Goal: Information Seeking & Learning: Learn about a topic

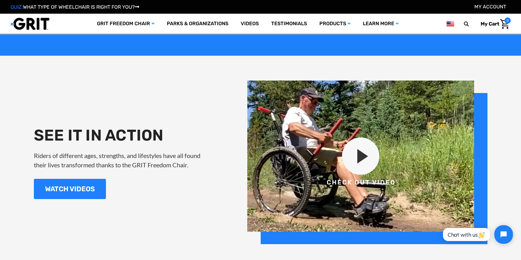
scroll to position [714, 0]
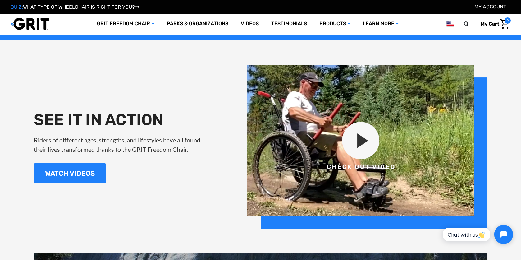
click at [363, 143] on img at bounding box center [367, 146] width 240 height 163
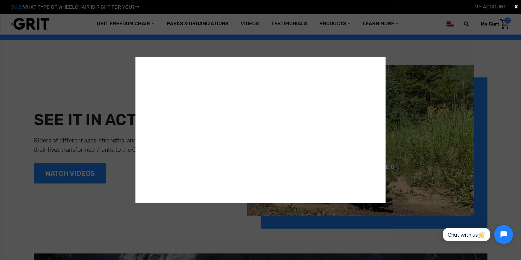
scroll to position [0, 0]
click at [79, 88] on div "X" at bounding box center [260, 130] width 521 height 260
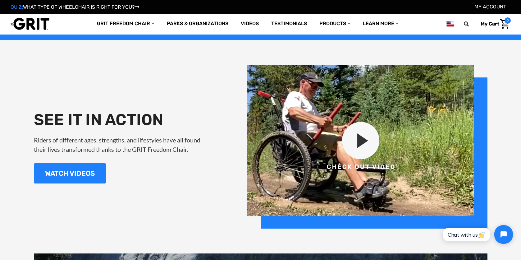
click at [8, 86] on div "SEE IT IN ACTION Riders of different ages, strengths, and lifestyles have all f…" at bounding box center [260, 146] width 521 height 163
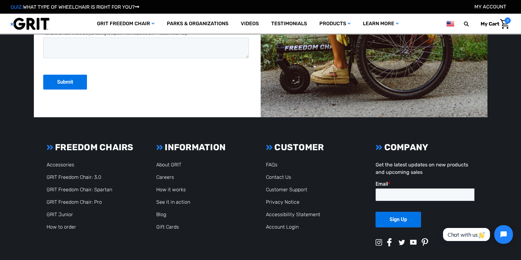
scroll to position [1676, 0]
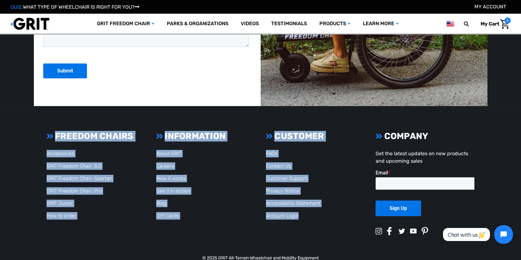
drag, startPoint x: 312, startPoint y: 228, endPoint x: 46, endPoint y: 133, distance: 282.7
click at [46, 133] on section "FREEDOM CHAIRS Accessories GRIT Freedom Chair: 3.0 GRIT Freedom Chair: Spartan …" at bounding box center [260, 191] width 442 height 120
copy section "FREEDOM CHAIRS Accessories GRIT Freedom Chair: 3.0 GRIT Freedom Chair: Spartan …"
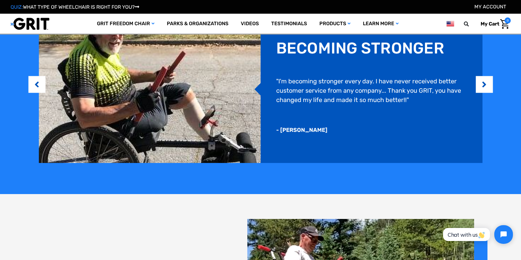
scroll to position [528, 0]
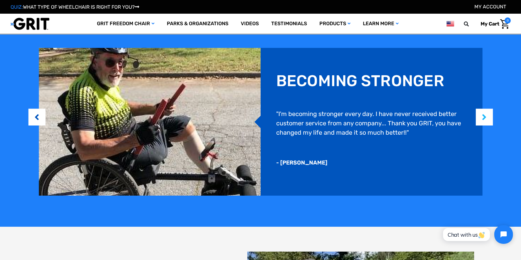
click at [486, 119] on button "Next" at bounding box center [484, 116] width 6 height 19
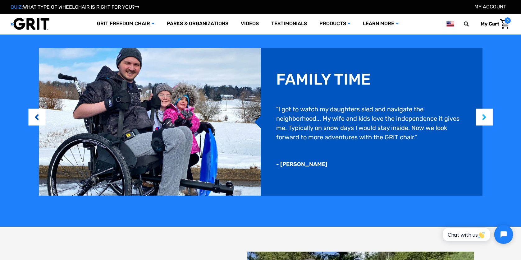
click at [487, 119] on button "Next" at bounding box center [484, 116] width 6 height 19
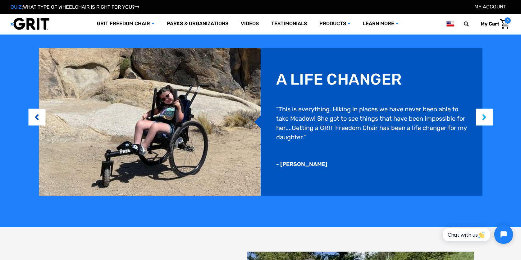
click at [487, 119] on button "Next" at bounding box center [484, 116] width 6 height 19
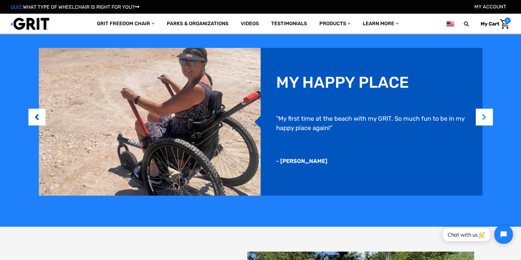
click at [487, 119] on button "Next" at bounding box center [484, 116] width 6 height 19
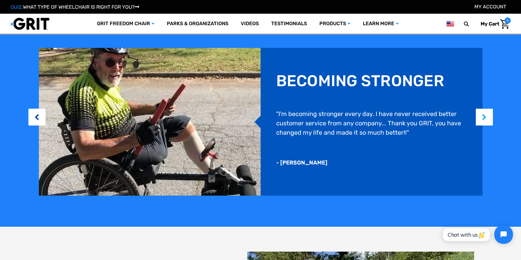
click at [487, 119] on button "Next" at bounding box center [484, 116] width 6 height 19
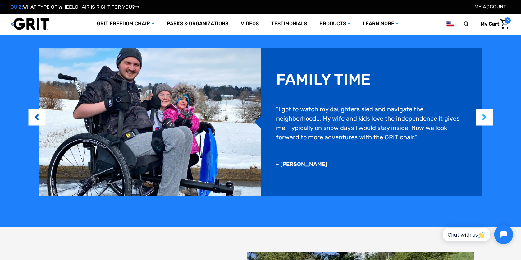
click at [487, 119] on button "Next" at bounding box center [484, 116] width 6 height 19
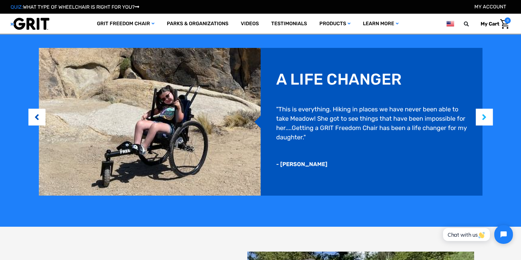
click at [487, 119] on button "Next" at bounding box center [484, 116] width 6 height 19
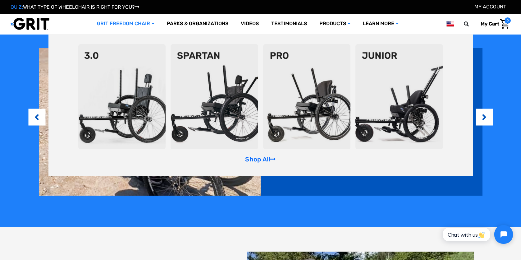
click at [312, 118] on img at bounding box center [307, 96] width 88 height 105
